Goal: Transaction & Acquisition: Purchase product/service

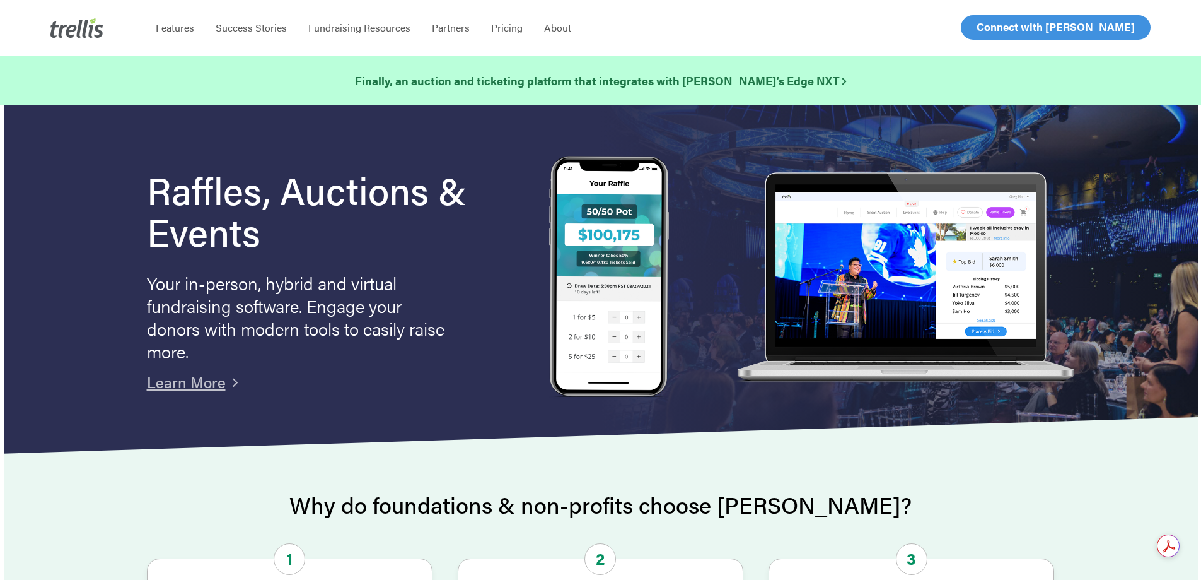
click at [989, 28] on span "Log In" at bounding box center [991, 27] width 30 height 15
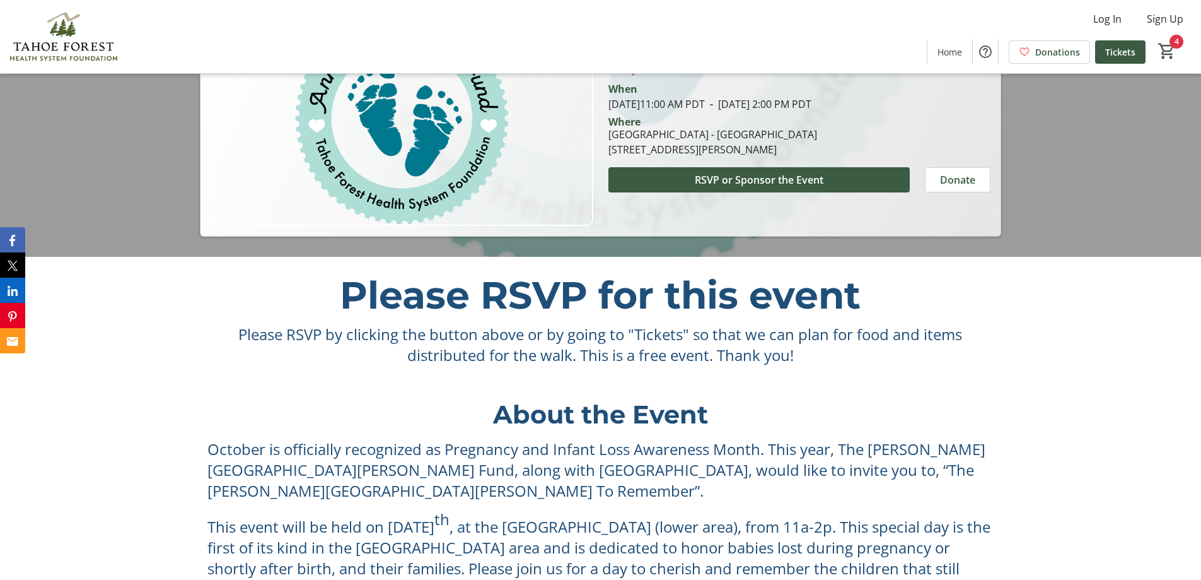
scroll to position [63, 0]
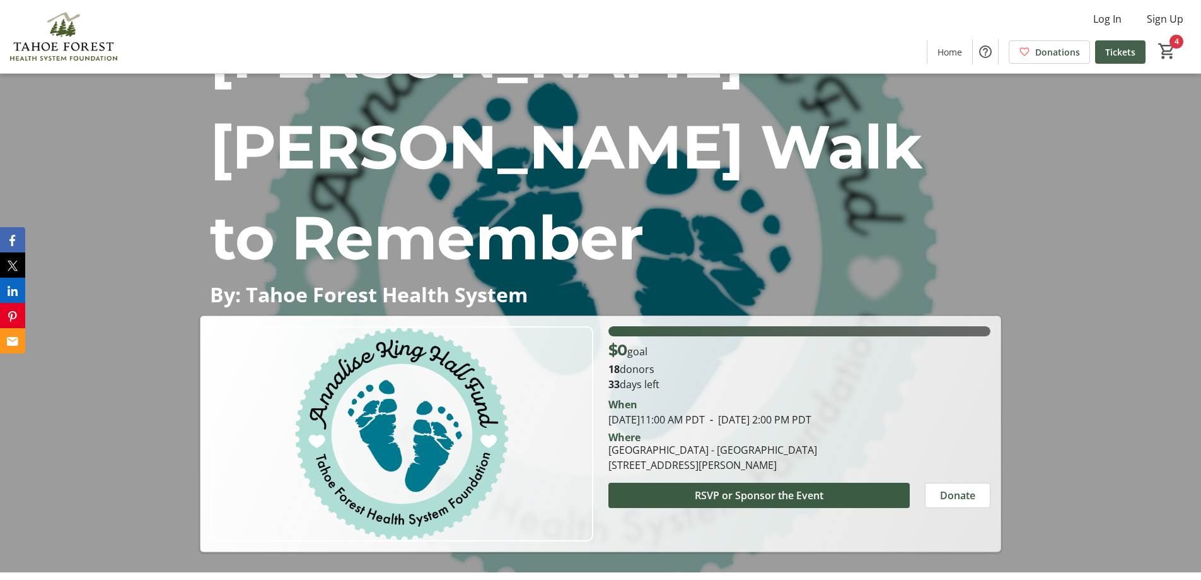
click at [1112, 53] on span "Tickets" at bounding box center [1120, 51] width 30 height 13
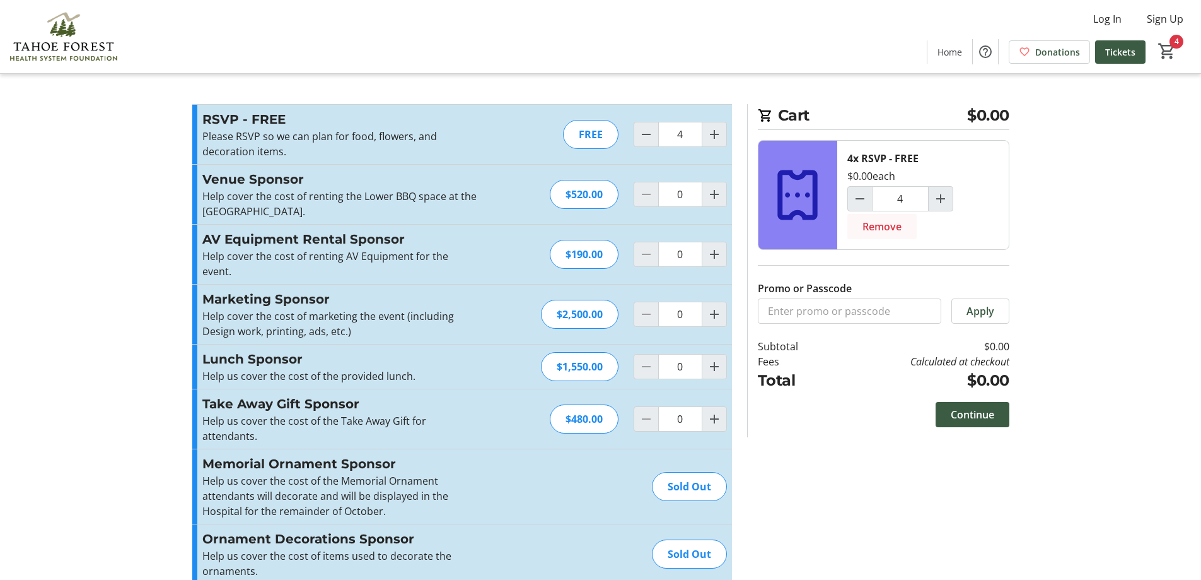
click at [889, 226] on span "Remove" at bounding box center [882, 226] width 39 height 15
type input "0"
